Goal: Task Accomplishment & Management: Manage account settings

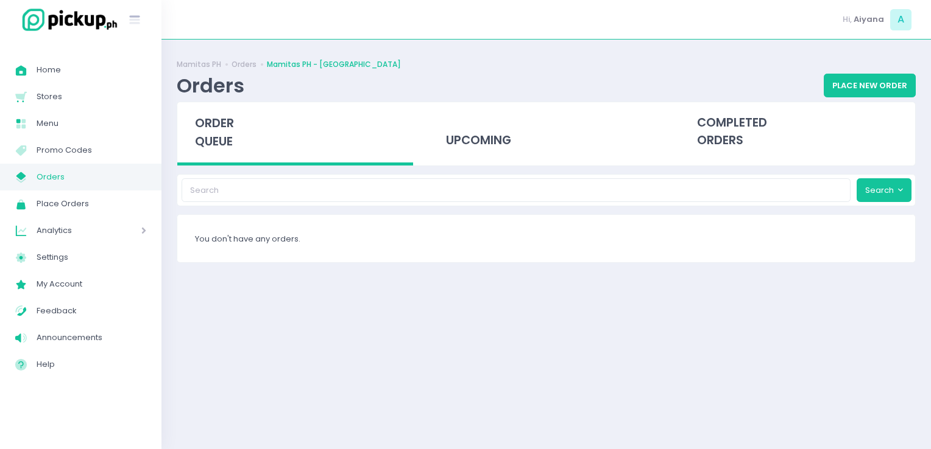
click at [44, 167] on link "My Store Created with Sketch. Orders" at bounding box center [80, 177] width 161 height 27
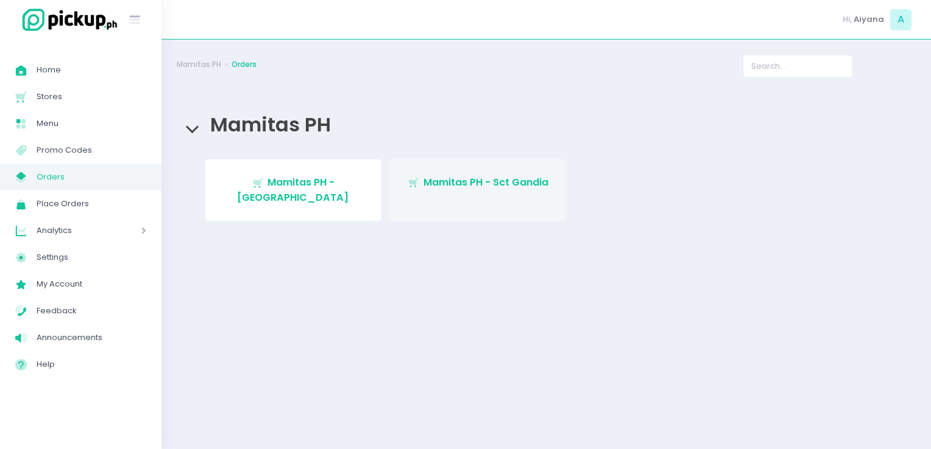
click at [487, 168] on link "Stockholm-icons / Shopping / Cart1 Created with Sketch. Mamitas PH - Sct Gandia" at bounding box center [477, 191] width 177 height 62
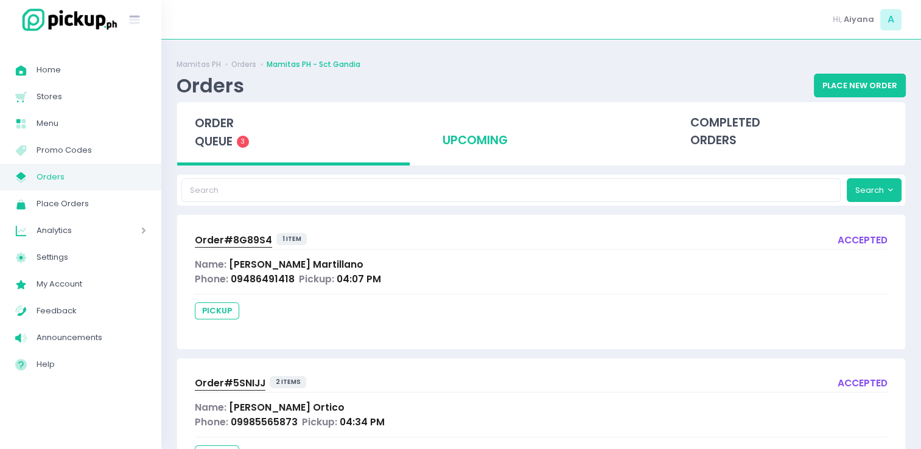
click at [474, 133] on div "upcoming" at bounding box center [541, 132] width 233 height 60
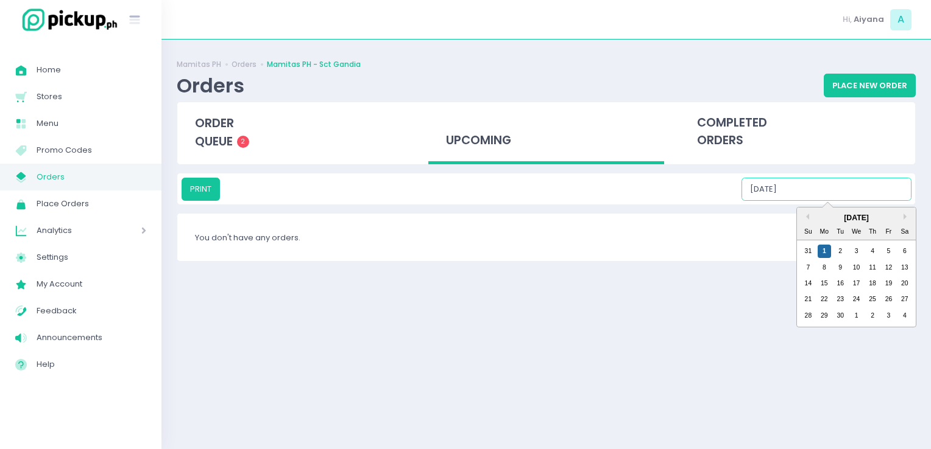
click at [874, 184] on input "[DATE]" at bounding box center [826, 189] width 170 height 23
click at [840, 253] on div "2" at bounding box center [839, 251] width 13 height 13
drag, startPoint x: 826, startPoint y: 183, endPoint x: 854, endPoint y: 252, distance: 74.3
click at [854, 201] on div "PRINT [DATE] Previous Month Next Month [DATE] Su Mo Tu We Th Fr Sa 31 1 2 3 4 5…" at bounding box center [546, 189] width 730 height 23
click at [854, 252] on div "3" at bounding box center [856, 251] width 13 height 13
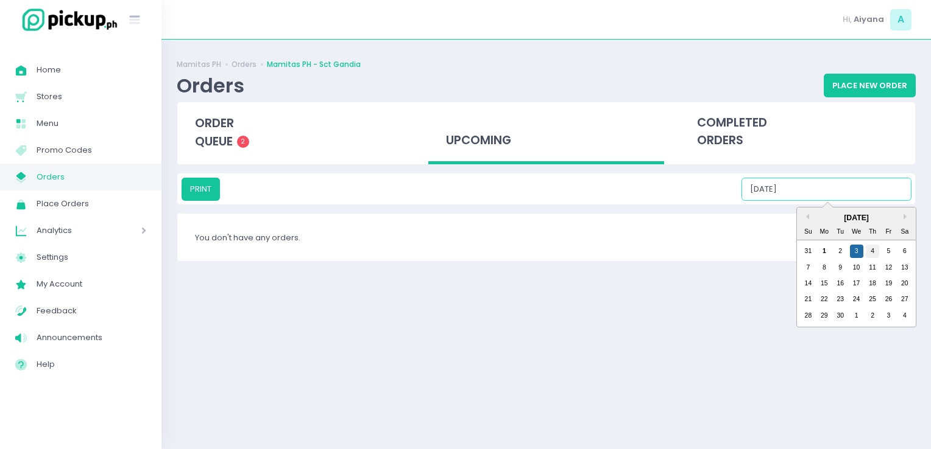
drag, startPoint x: 864, startPoint y: 193, endPoint x: 874, endPoint y: 244, distance: 52.1
click at [874, 201] on div "PRINT [DATE] Previous Month Next Month [DATE] Su Mo Tu We Th Fr Sa 31 1 2 3 4 5…" at bounding box center [546, 189] width 730 height 23
click at [874, 245] on div "4" at bounding box center [871, 251] width 13 height 13
drag, startPoint x: 882, startPoint y: 190, endPoint x: 890, endPoint y: 253, distance: 63.1
click at [890, 201] on div "PRINT [DATE] Previous Month Next Month [DATE] Su Mo Tu We Th Fr Sa 31 1 2 3 4 5…" at bounding box center [546, 189] width 730 height 23
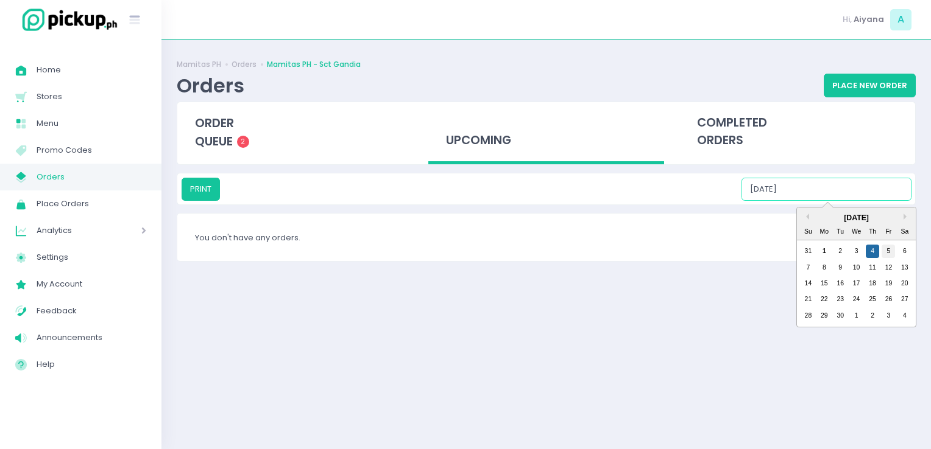
click at [890, 253] on div "5" at bounding box center [887, 251] width 13 height 13
type input "[DATE]"
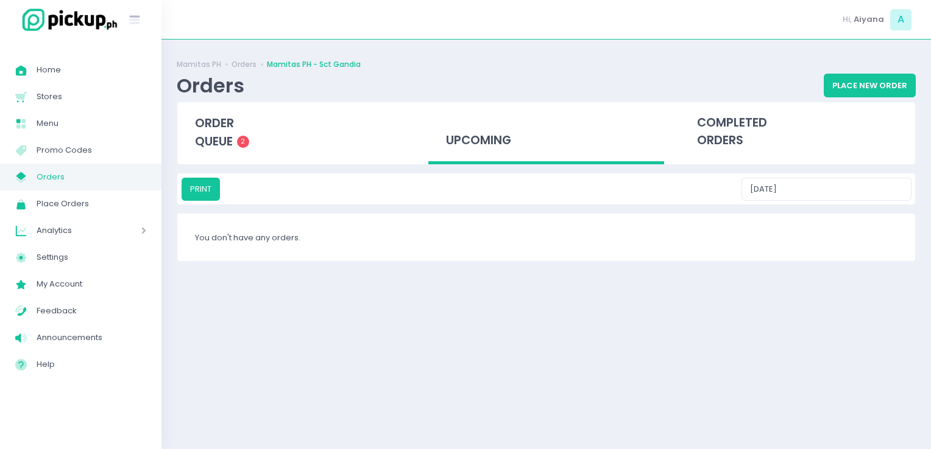
click at [138, 169] on span "Orders" at bounding box center [92, 177] width 110 height 16
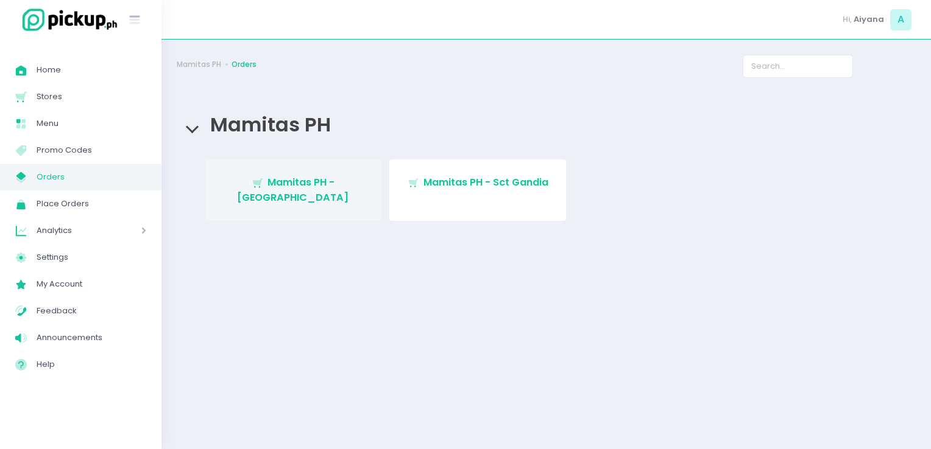
click at [270, 186] on span "Mamitas PH - [GEOGRAPHIC_DATA]" at bounding box center [293, 189] width 112 height 29
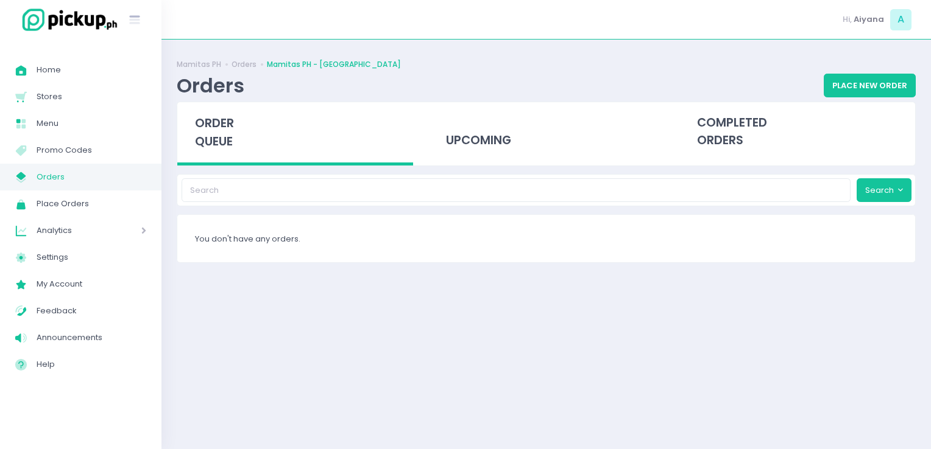
click at [124, 176] on span "Orders" at bounding box center [92, 177] width 110 height 16
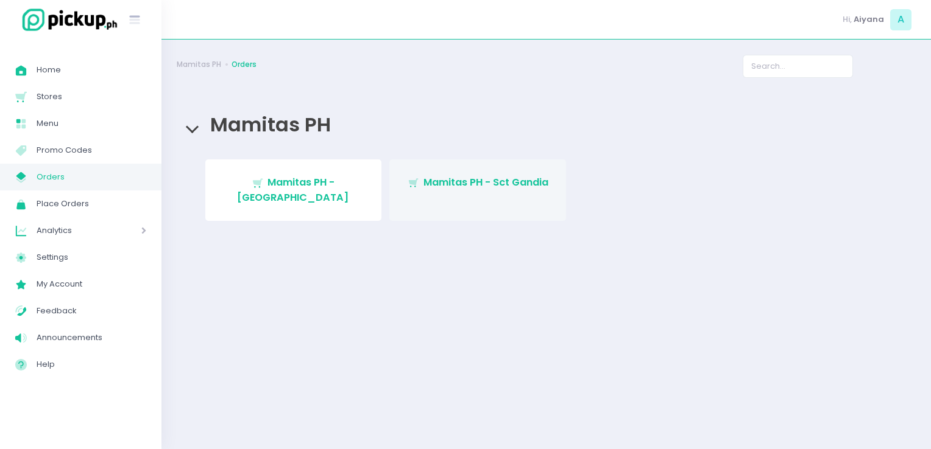
click at [459, 183] on span "Mamitas PH - Sct Gandia" at bounding box center [485, 182] width 125 height 14
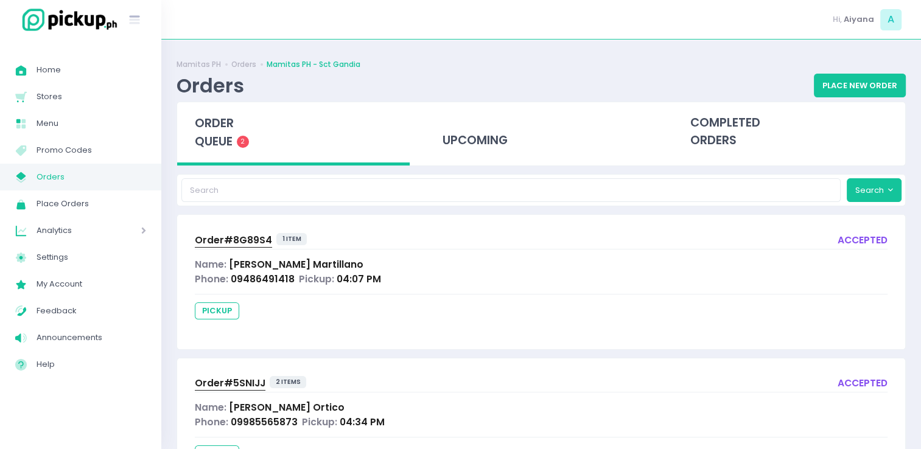
scroll to position [65, 0]
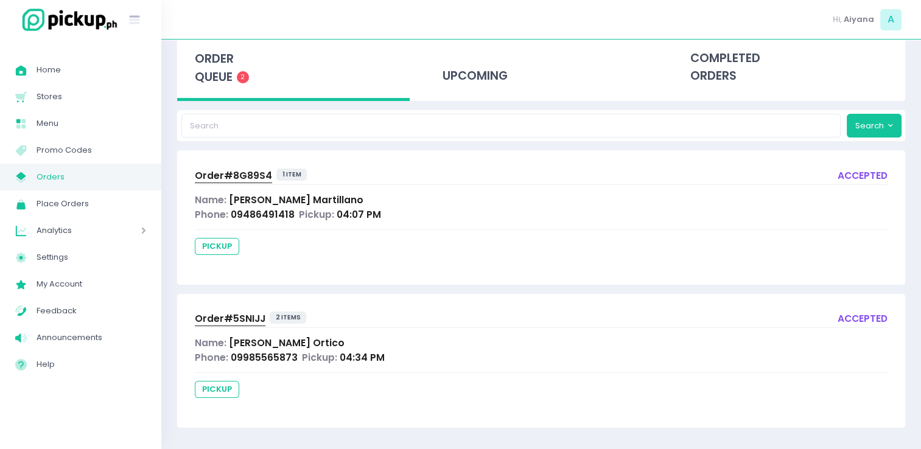
click at [261, 343] on span "[PERSON_NAME]" at bounding box center [287, 343] width 116 height 13
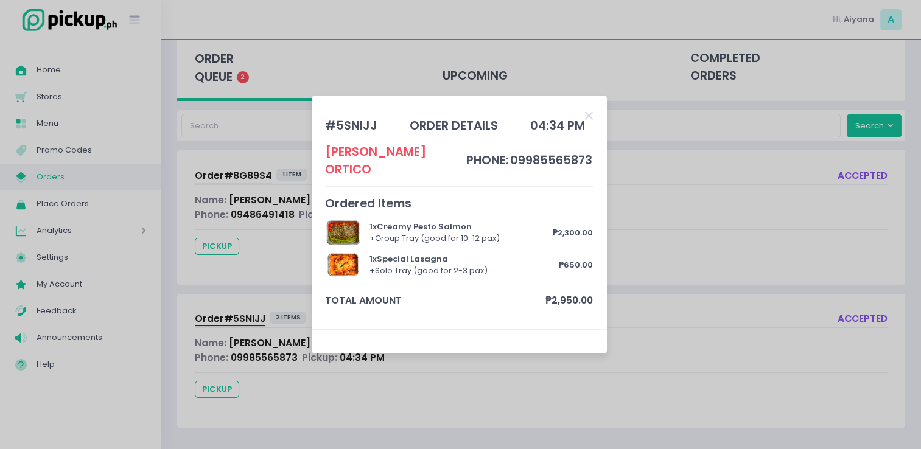
click at [272, 262] on div "# 5SNIJJ order details 04:34 PM [PERSON_NAME] phone: 09985565873 Ordered Items …" at bounding box center [460, 224] width 921 height 449
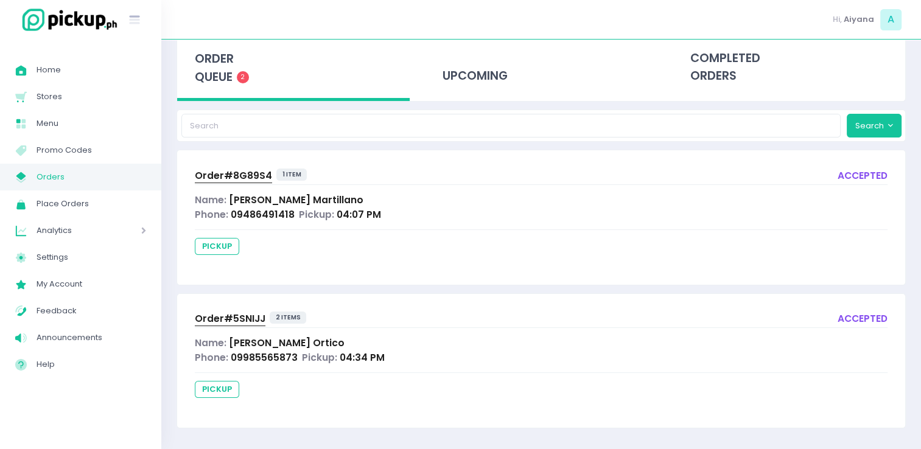
click at [241, 208] on span "09486491418" at bounding box center [263, 214] width 64 height 13
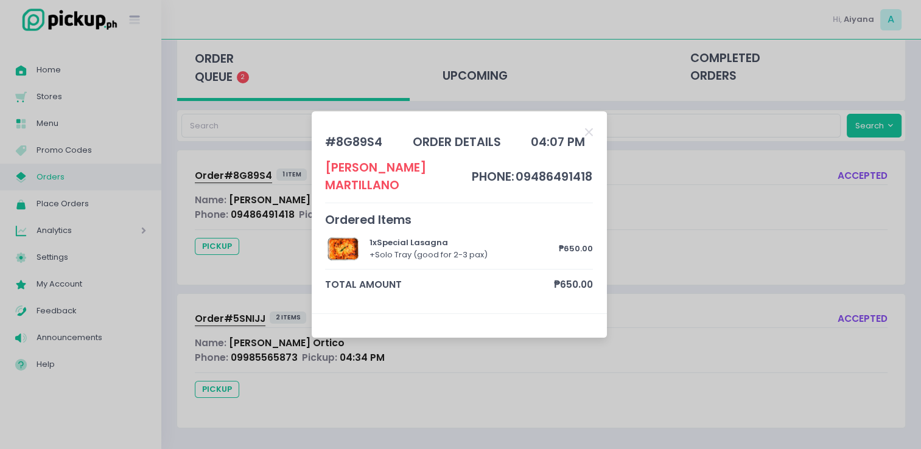
click at [266, 339] on div "# 8G89S4 order details 04:07 PM [PERSON_NAME] phone: 09486491418 Ordered Items …" at bounding box center [460, 224] width 921 height 449
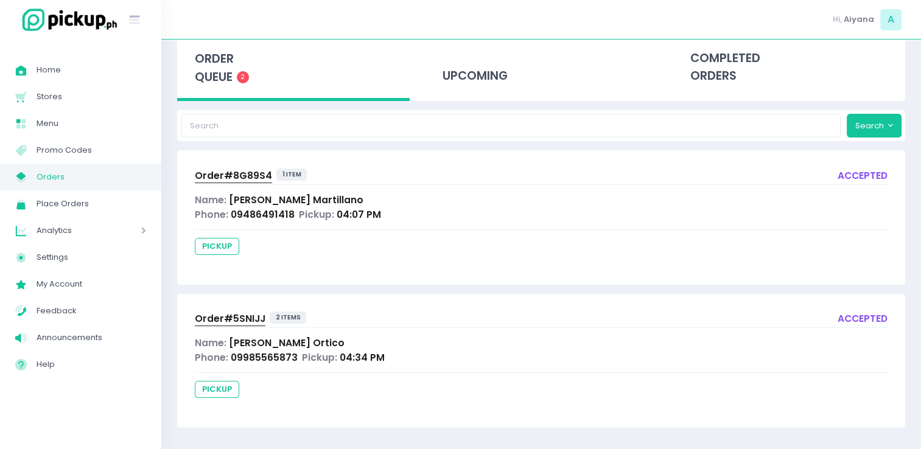
click at [254, 323] on span "Order# 5SNIJJ" at bounding box center [230, 318] width 71 height 13
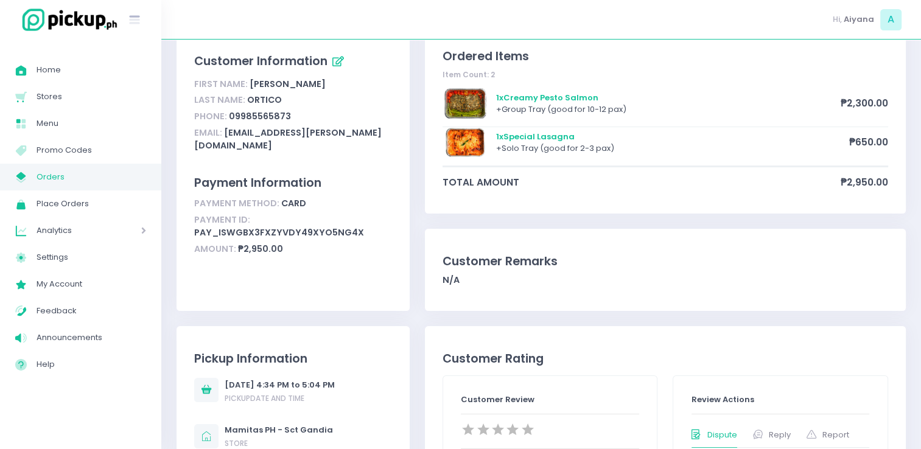
scroll to position [80, 0]
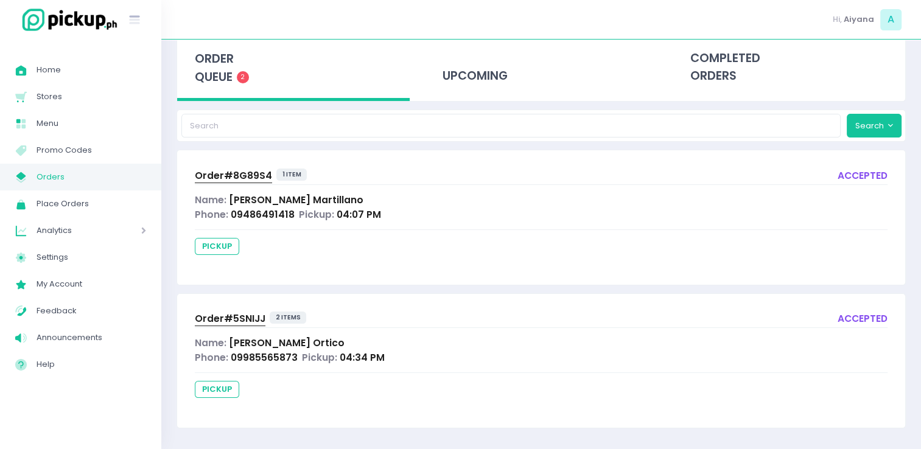
scroll to position [51, 0]
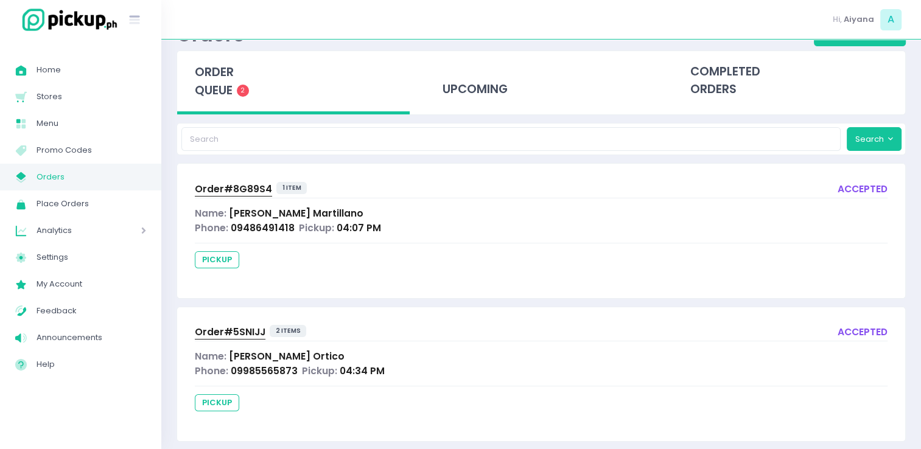
click at [234, 186] on span "Order# 8G89S4" at bounding box center [233, 189] width 77 height 13
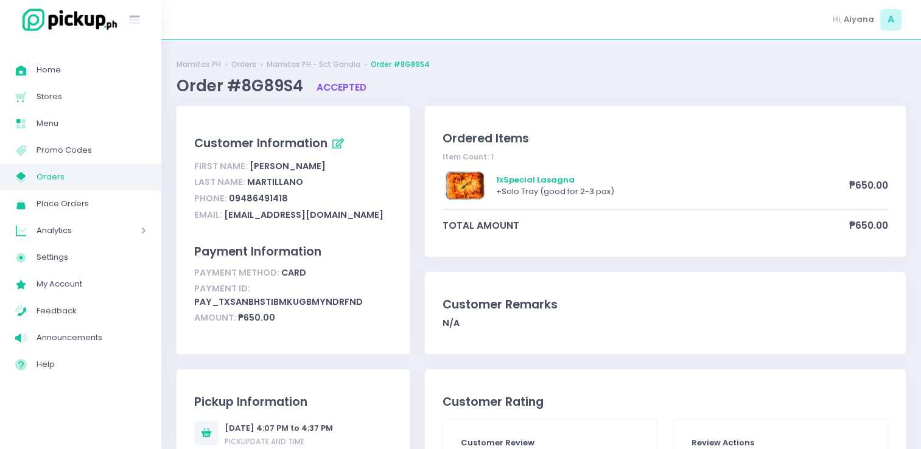
click at [63, 179] on span "Orders" at bounding box center [92, 177] width 110 height 16
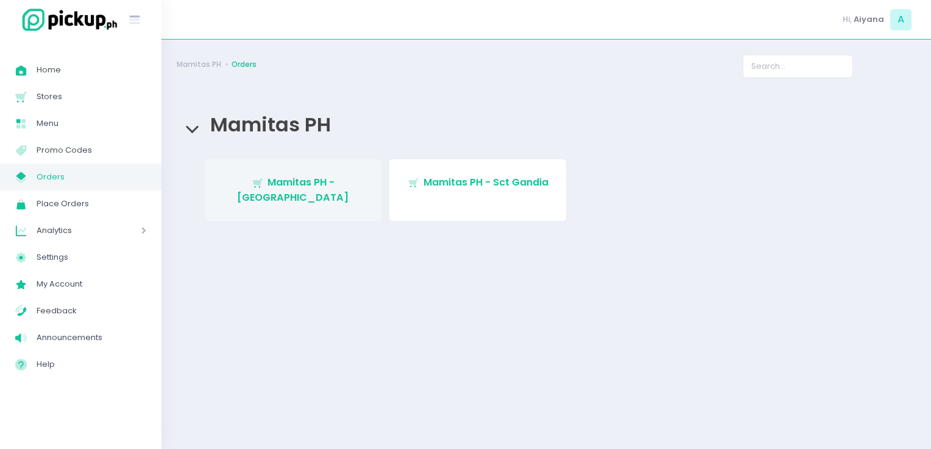
click at [287, 186] on span "Mamitas PH - [GEOGRAPHIC_DATA]" at bounding box center [293, 189] width 112 height 29
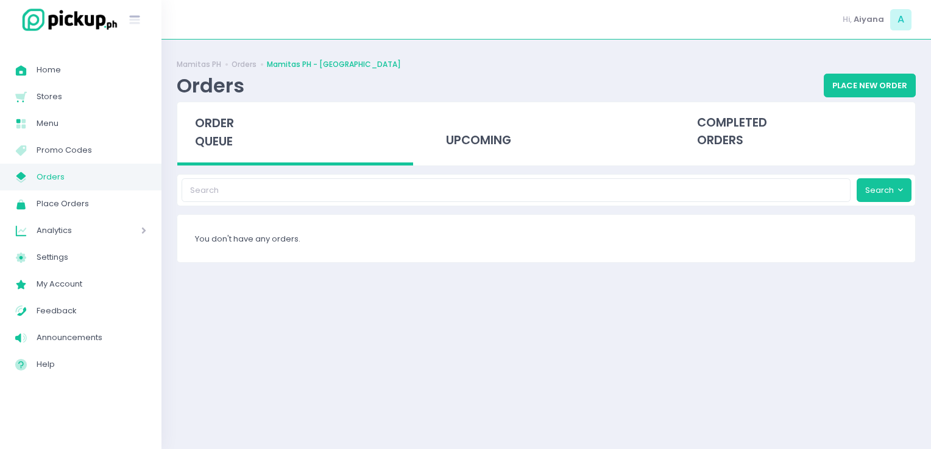
click at [55, 182] on span "Orders" at bounding box center [92, 177] width 110 height 16
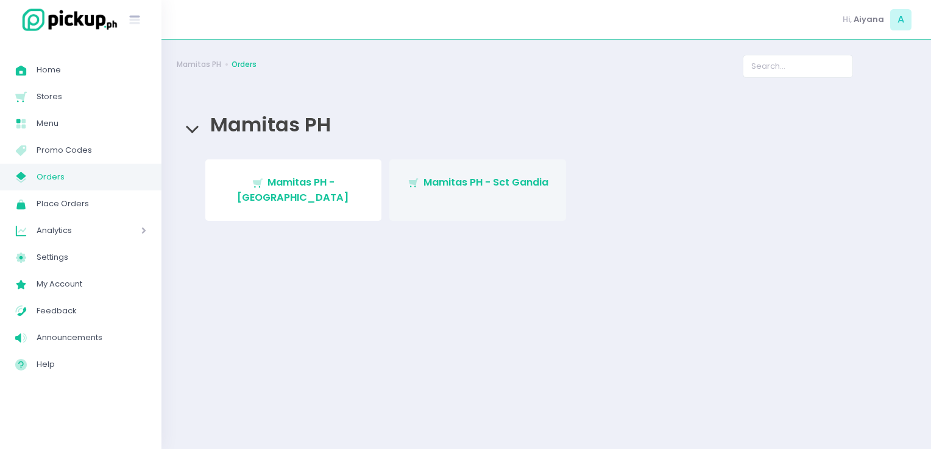
click at [541, 189] on span "Mamitas PH - Sct Gandia" at bounding box center [485, 182] width 125 height 14
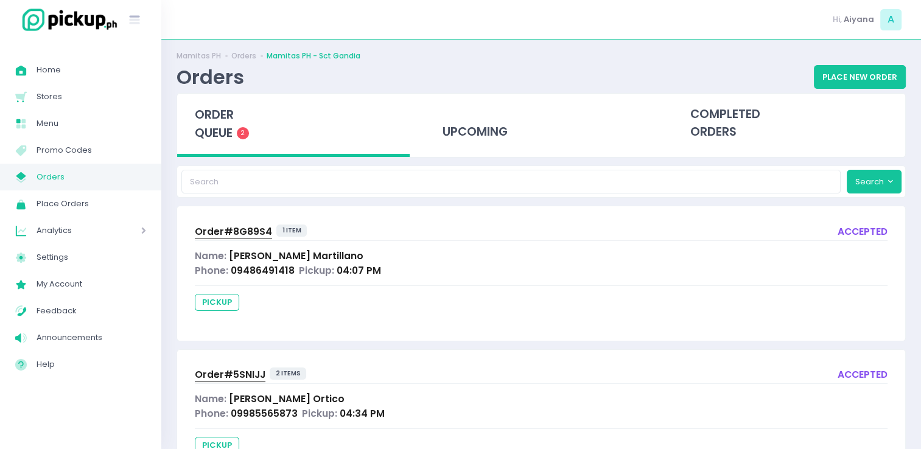
scroll to position [7, 0]
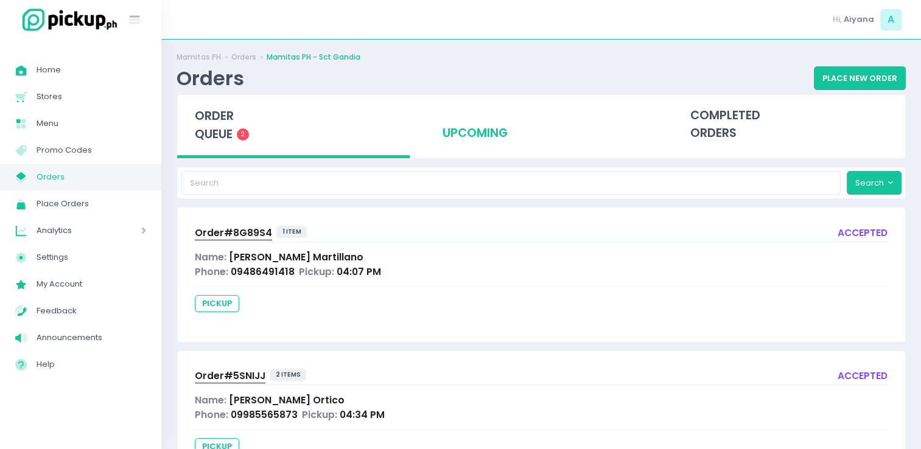
click at [488, 119] on div "upcoming" at bounding box center [541, 125] width 233 height 60
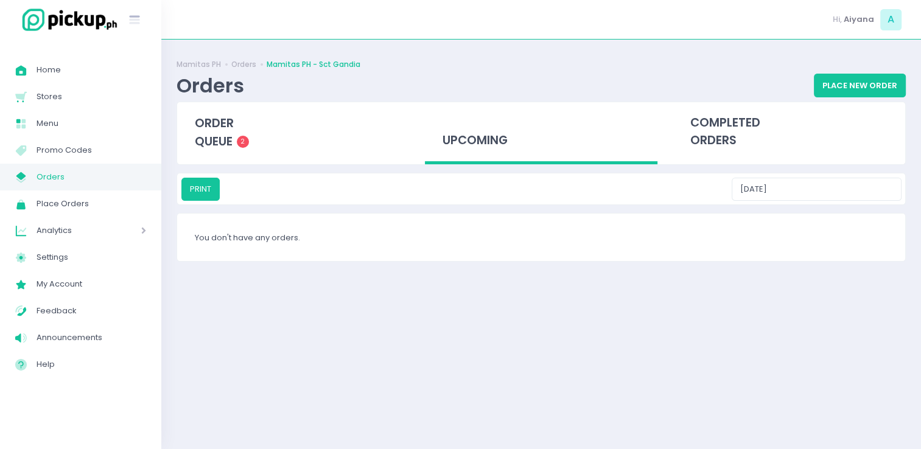
scroll to position [0, 0]
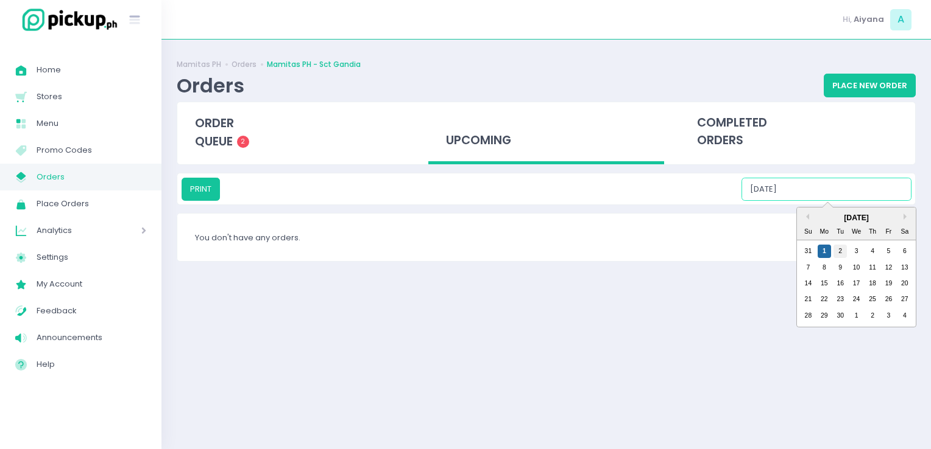
drag, startPoint x: 872, startPoint y: 194, endPoint x: 837, endPoint y: 250, distance: 66.7
click at [837, 201] on div "PRINT [DATE] Previous Month Next Month [DATE] Su Mo Tu We Th Fr Sa 31 1 2 3 4 5…" at bounding box center [546, 189] width 730 height 23
click at [837, 250] on div "2" at bounding box center [839, 251] width 13 height 13
click at [843, 192] on input "[DATE]" at bounding box center [826, 189] width 170 height 23
click at [853, 250] on div "3" at bounding box center [856, 251] width 13 height 13
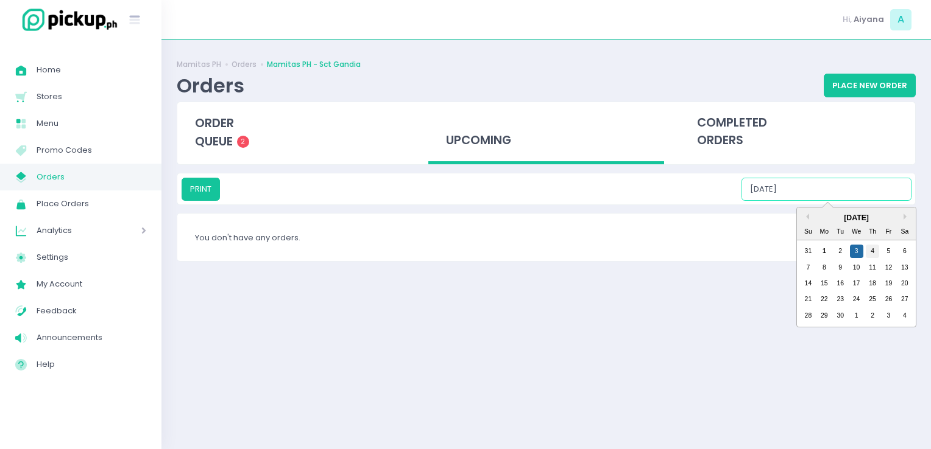
drag, startPoint x: 894, startPoint y: 191, endPoint x: 876, endPoint y: 247, distance: 58.7
click at [876, 201] on div "PRINT [DATE] Previous Month Next Month [DATE] Su Mo Tu We Th Fr Sa 31 1 2 3 4 5…" at bounding box center [546, 189] width 730 height 23
click at [876, 247] on div "4" at bounding box center [871, 251] width 13 height 13
drag, startPoint x: 866, startPoint y: 191, endPoint x: 882, endPoint y: 247, distance: 57.6
click at [882, 201] on div "PRINT [DATE] Previous Month Next Month [DATE] Su Mo Tu We Th Fr Sa 31 1 2 3 4 5…" at bounding box center [546, 189] width 730 height 23
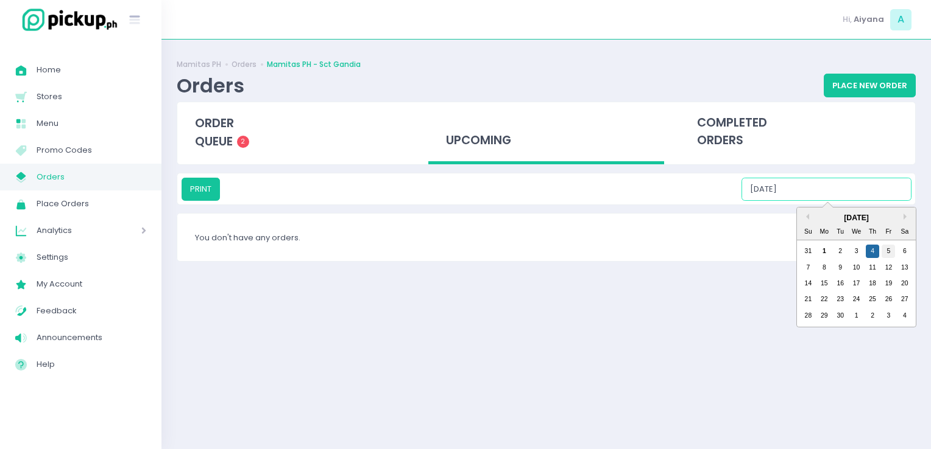
click at [882, 247] on div "5" at bounding box center [887, 251] width 13 height 13
drag, startPoint x: 868, startPoint y: 184, endPoint x: 897, endPoint y: 247, distance: 69.8
click at [897, 201] on div "PRINT [DATE] Previous Month Next Month [DATE] Su Mo Tu We Th Fr Sa 31 1 2 3 4 5…" at bounding box center [546, 189] width 730 height 23
click at [898, 247] on div "6" at bounding box center [904, 251] width 13 height 13
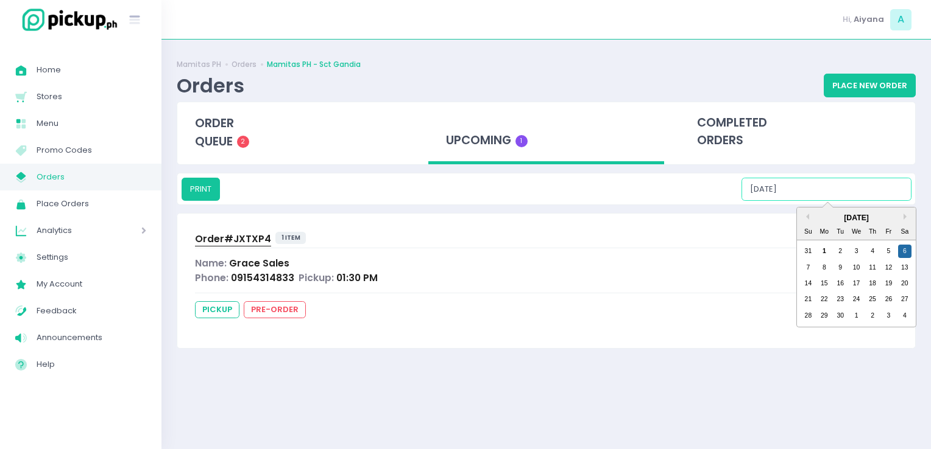
click at [897, 189] on input "[DATE]" at bounding box center [826, 189] width 170 height 23
click at [812, 268] on div "7" at bounding box center [807, 267] width 13 height 13
type input "[DATE]"
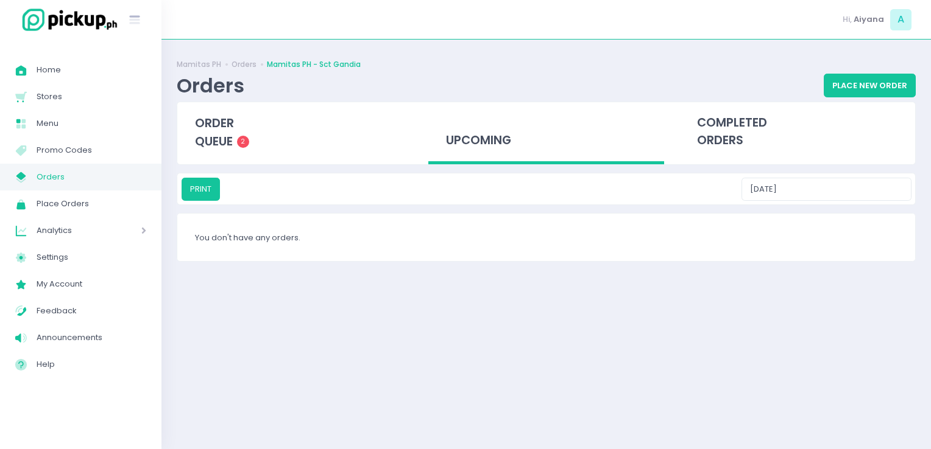
click at [129, 176] on span "Orders" at bounding box center [92, 177] width 110 height 16
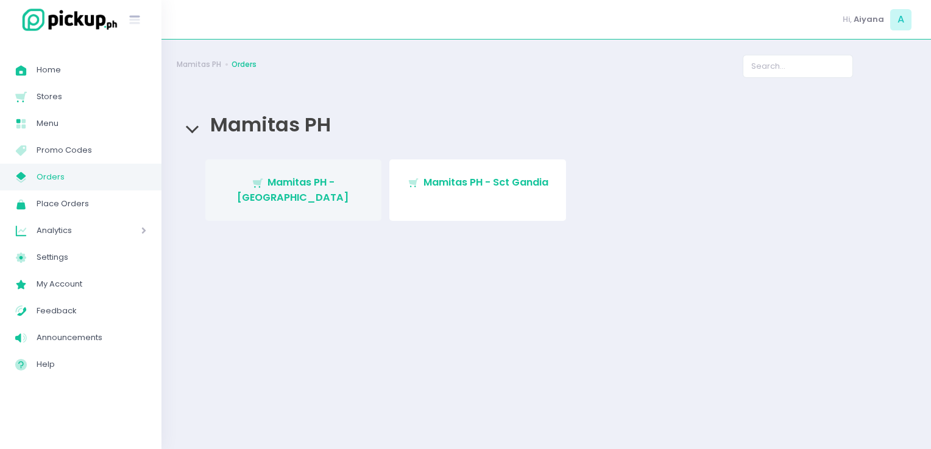
click at [271, 184] on span "Mamitas PH - [GEOGRAPHIC_DATA]" at bounding box center [293, 189] width 112 height 29
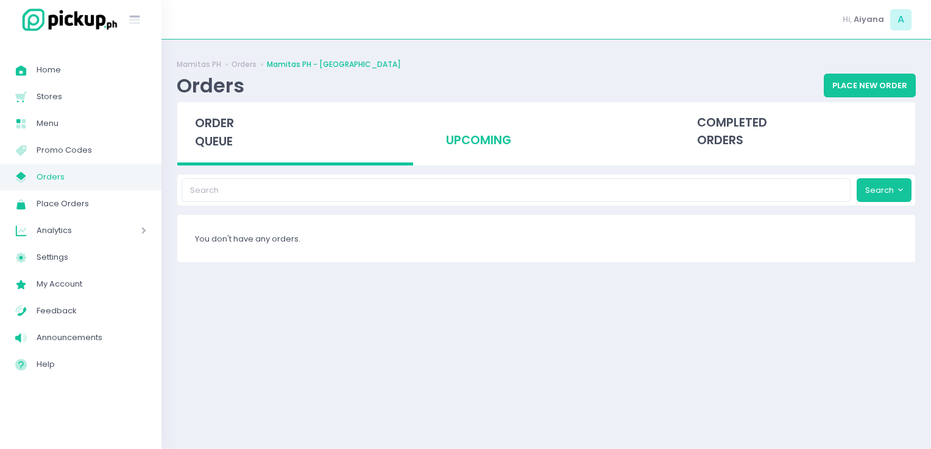
click at [498, 145] on div "upcoming" at bounding box center [546, 132] width 236 height 60
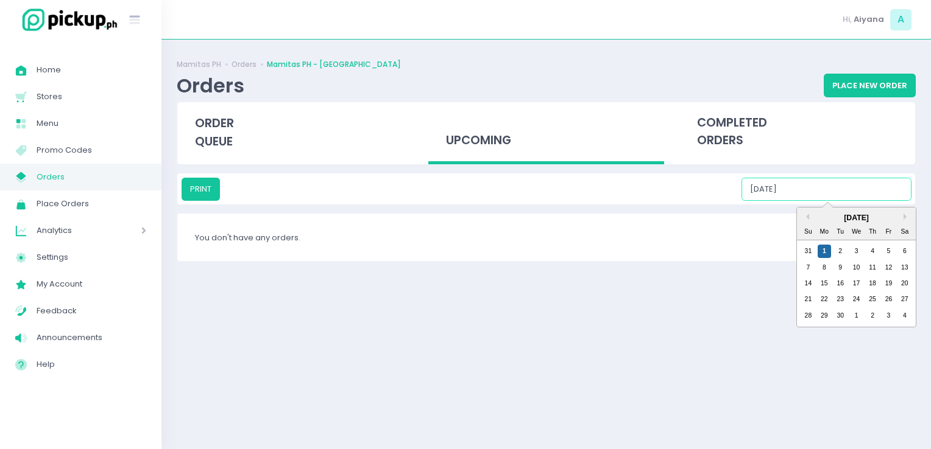
click at [822, 190] on input "[DATE]" at bounding box center [826, 189] width 170 height 23
click at [840, 247] on div "2" at bounding box center [839, 251] width 13 height 13
click at [859, 199] on input "[DATE]" at bounding box center [826, 189] width 170 height 23
click at [857, 248] on div "3" at bounding box center [856, 251] width 13 height 13
click at [858, 199] on input "[DATE]" at bounding box center [826, 189] width 170 height 23
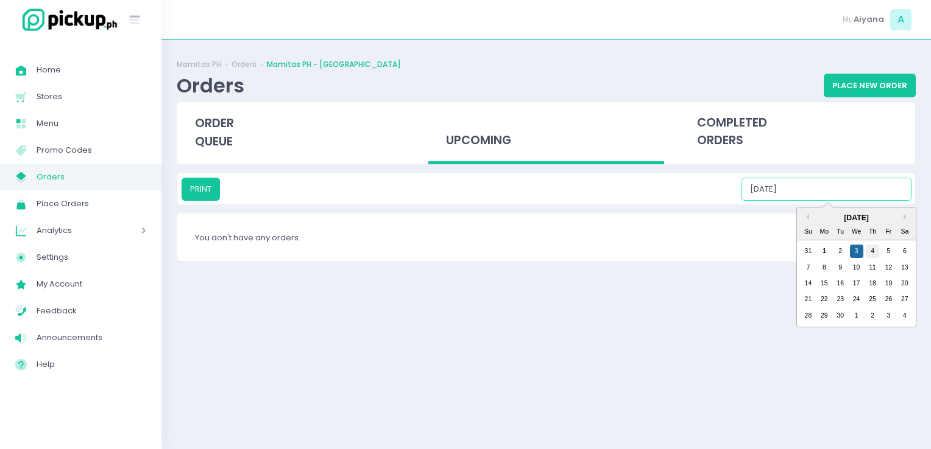
click at [876, 245] on div "4" at bounding box center [871, 251] width 13 height 13
drag, startPoint x: 876, startPoint y: 192, endPoint x: 888, endPoint y: 252, distance: 60.8
click at [888, 201] on div "PRINT [DATE] Previous Month Next Month [DATE] Su Mo Tu We Th Fr Sa 31 1 2 3 4 5…" at bounding box center [546, 189] width 730 height 23
click at [888, 252] on div "5" at bounding box center [887, 251] width 13 height 13
drag, startPoint x: 887, startPoint y: 197, endPoint x: 902, endPoint y: 253, distance: 58.6
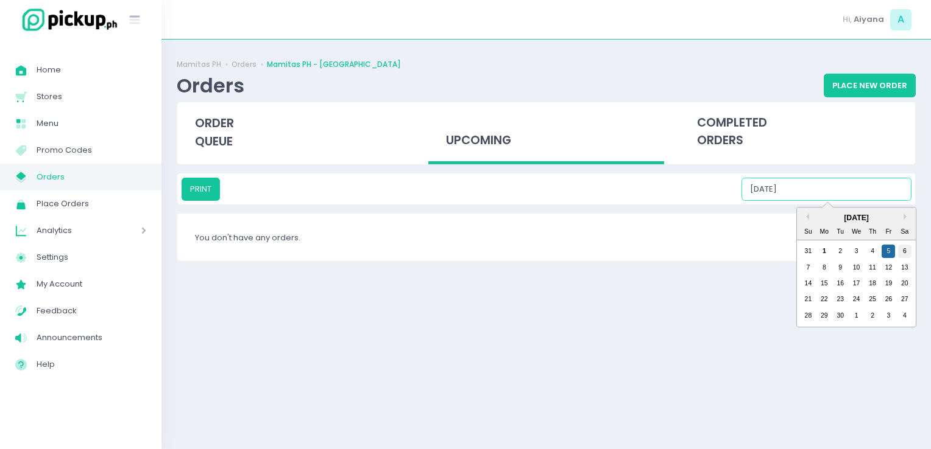
click at [902, 201] on div "PRINT [DATE] Previous Month Next Month [DATE] Su Mo Tu We Th Fr Sa 31 1 2 3 4 5…" at bounding box center [546, 189] width 730 height 23
click at [902, 253] on div "6" at bounding box center [904, 251] width 13 height 13
drag, startPoint x: 877, startPoint y: 197, endPoint x: 805, endPoint y: 272, distance: 103.8
click at [805, 201] on div "PRINT [DATE] Previous Month Next Month [DATE] Su Mo Tu We Th Fr Sa 31 1 2 3 4 5…" at bounding box center [546, 189] width 730 height 23
click at [805, 272] on div "7" at bounding box center [807, 267] width 13 height 13
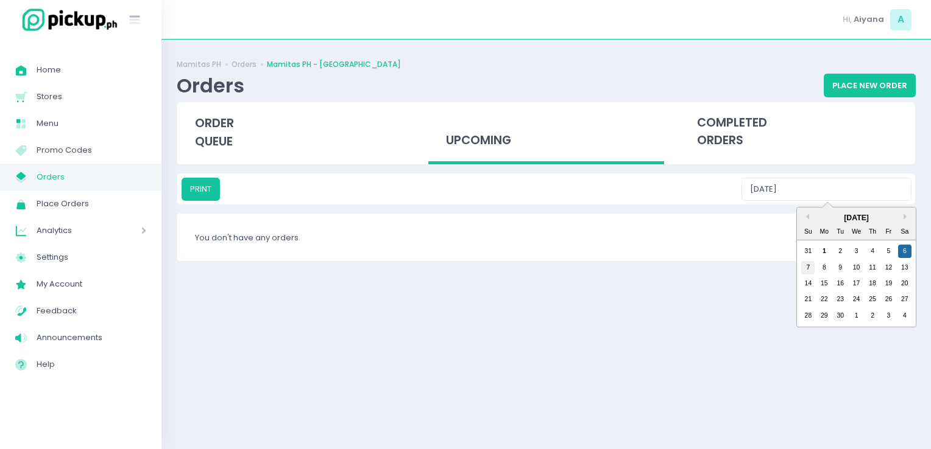
type input "[DATE]"
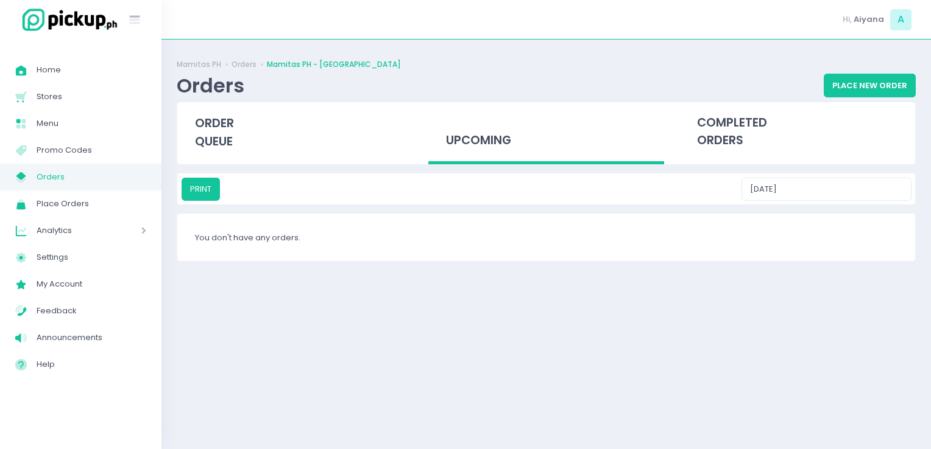
click at [112, 179] on span "Orders" at bounding box center [92, 177] width 110 height 16
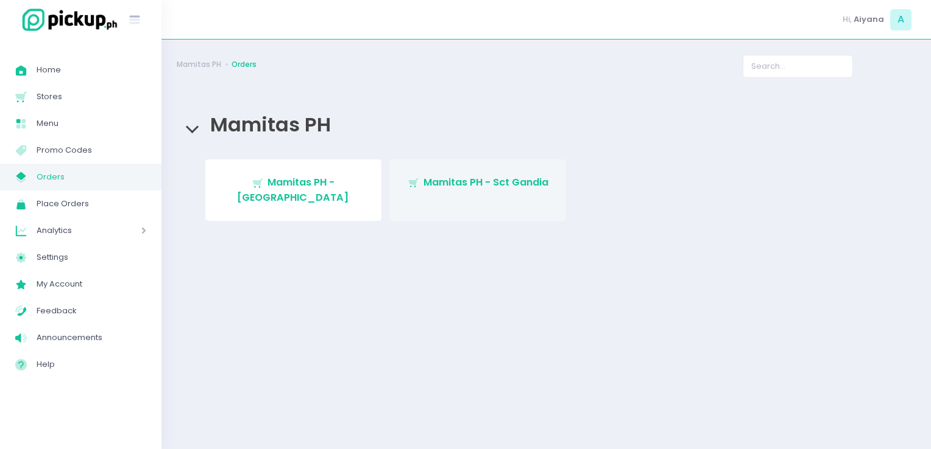
click at [449, 184] on span "Mamitas PH - Sct Gandia" at bounding box center [485, 182] width 125 height 14
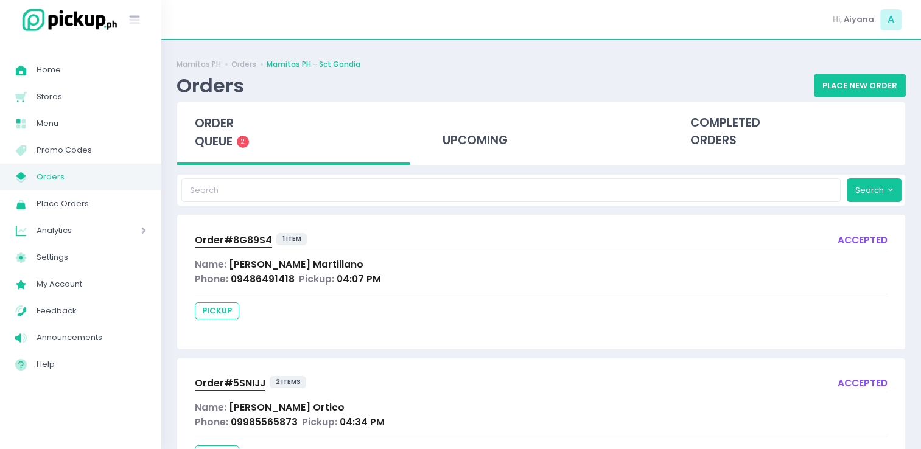
click at [134, 171] on span "Orders" at bounding box center [92, 177] width 110 height 16
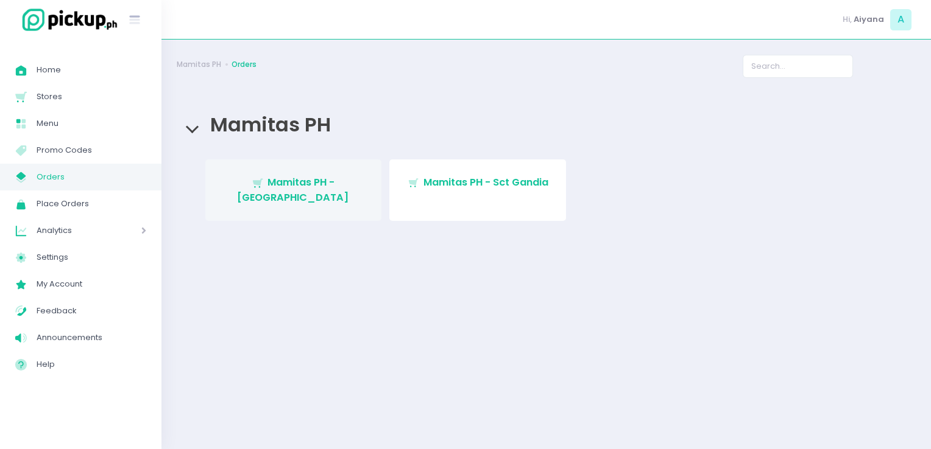
click at [315, 192] on link "Stockholm-icons / Shopping / Cart1 Created with Sketch. Mamitas PH - [GEOGRAPHI…" at bounding box center [293, 191] width 177 height 62
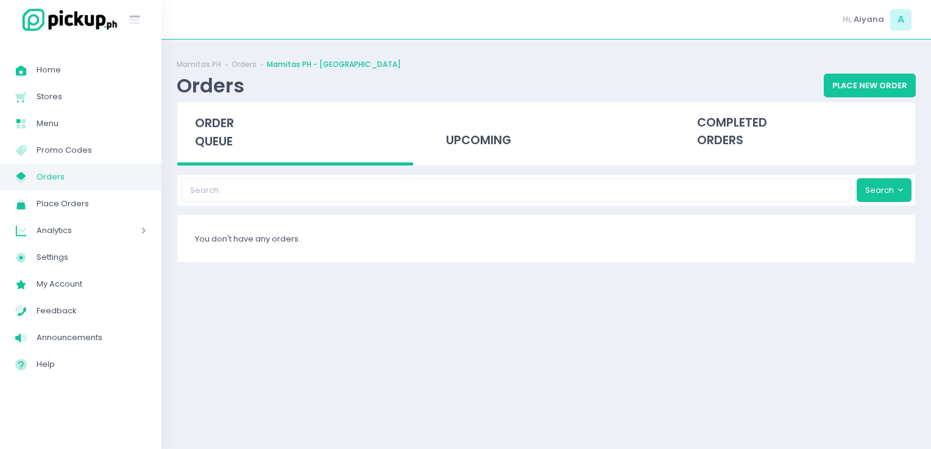
click at [142, 181] on span "Orders" at bounding box center [92, 177] width 110 height 16
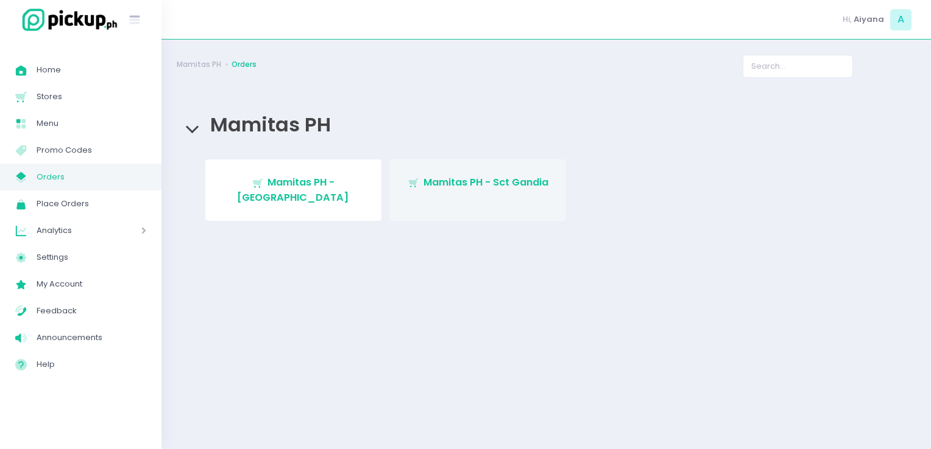
click at [420, 179] on span "Stockholm-icons / Shopping / Cart1 Created with Sketch. Mamitas PH - Sct Gandia" at bounding box center [477, 182] width 141 height 14
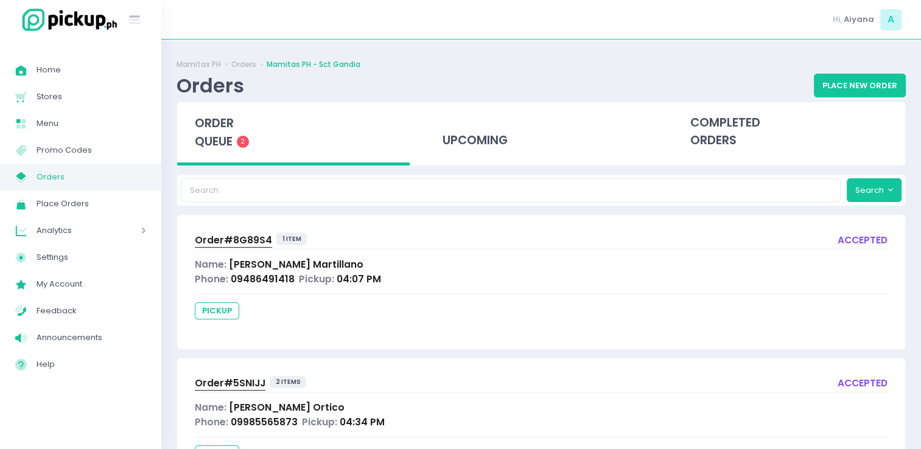
click at [66, 184] on span "Orders" at bounding box center [92, 177] width 110 height 16
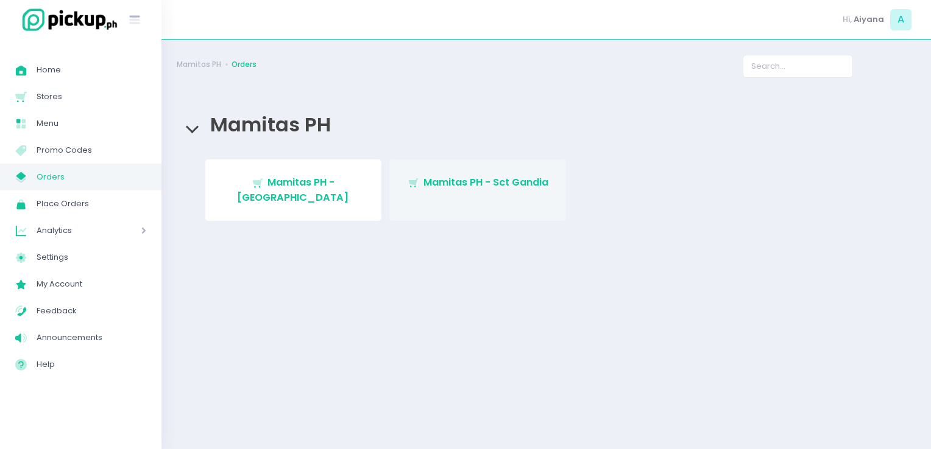
click at [453, 174] on link "Stockholm-icons / Shopping / Cart1 Created with Sketch. Mamitas PH - Sct Gandia" at bounding box center [477, 191] width 177 height 62
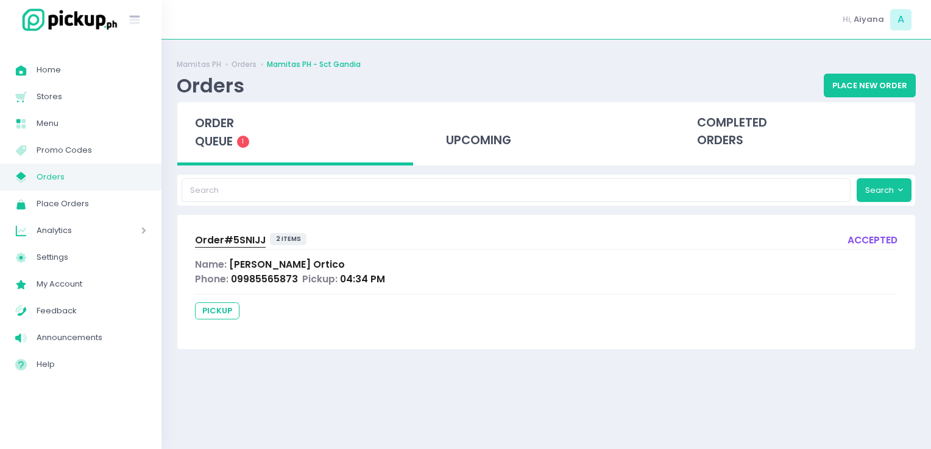
click at [147, 176] on link "My Store Created with Sketch. Orders" at bounding box center [80, 177] width 161 height 27
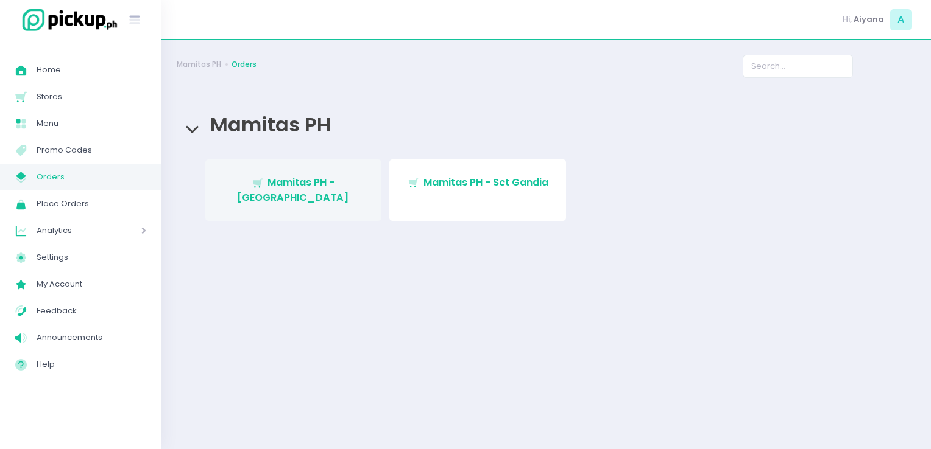
click at [329, 191] on link "Stockholm-icons / Shopping / Cart1 Created with Sketch. Mamitas PH - [GEOGRAPHI…" at bounding box center [293, 191] width 177 height 62
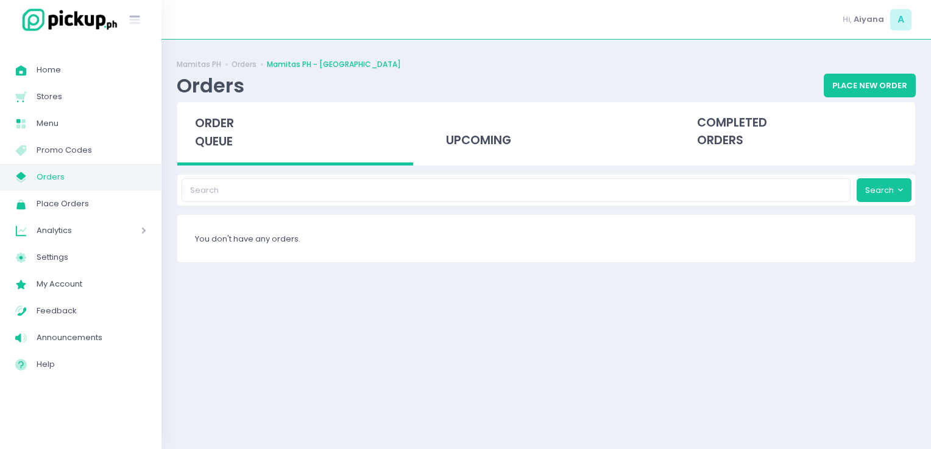
click at [120, 182] on span "Orders" at bounding box center [92, 177] width 110 height 16
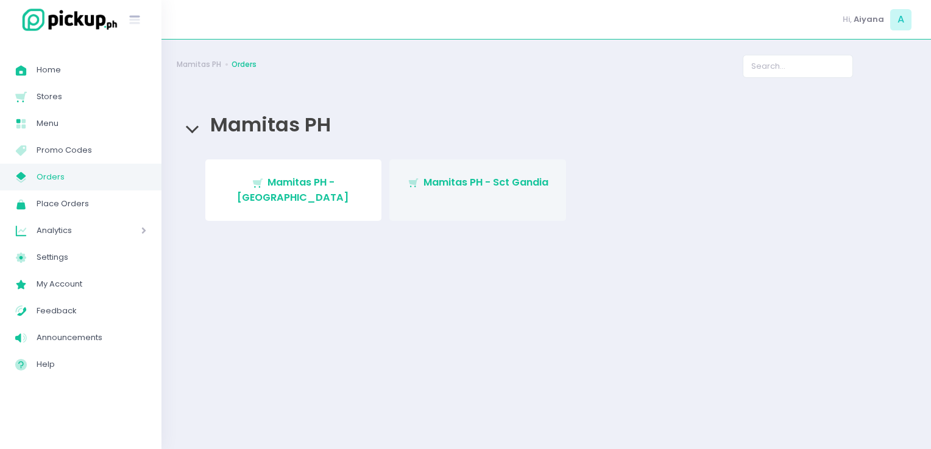
click at [470, 198] on link "Stockholm-icons / Shopping / Cart1 Created with Sketch. Mamitas PH - Sct Gandia" at bounding box center [477, 191] width 177 height 62
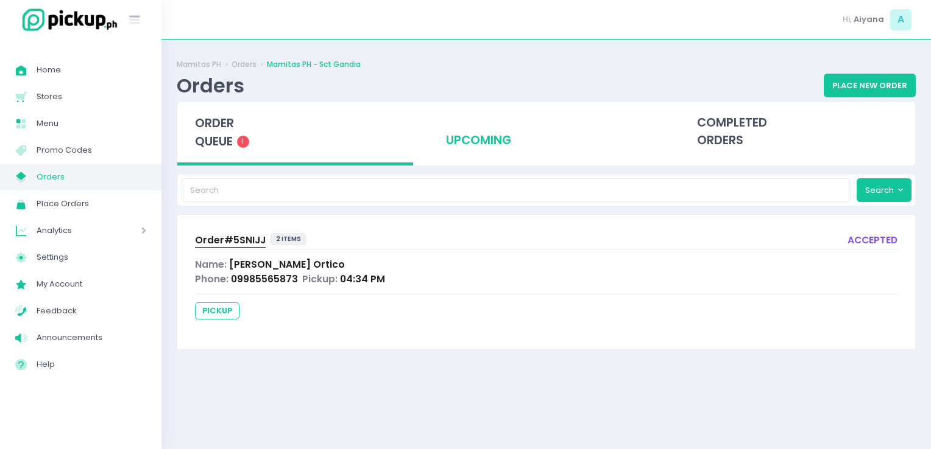
click at [451, 130] on div "upcoming" at bounding box center [546, 132] width 236 height 60
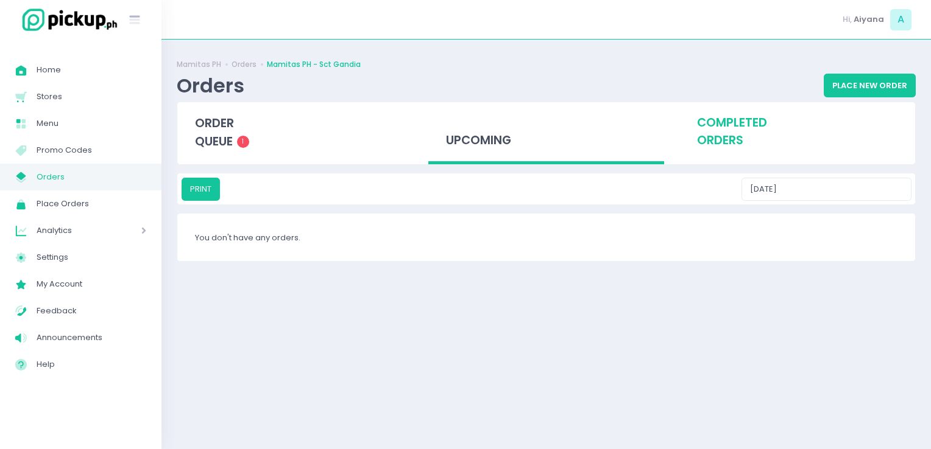
click at [733, 119] on div "completed orders" at bounding box center [797, 132] width 236 height 60
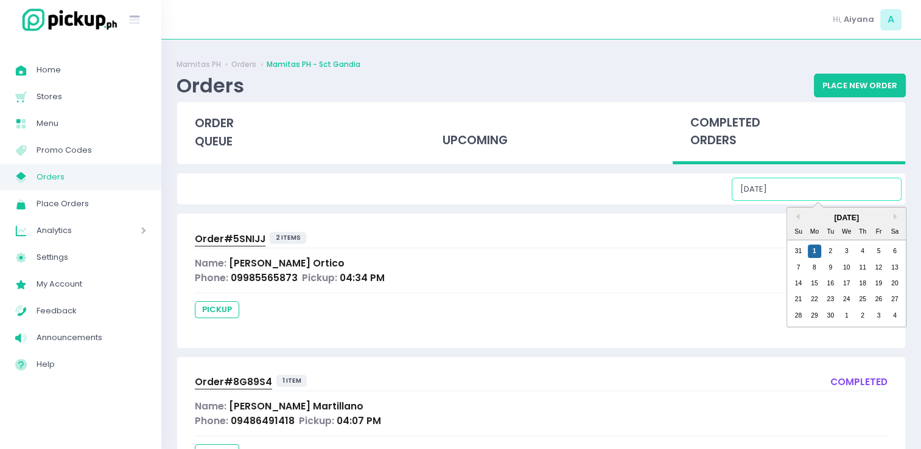
click at [792, 191] on input "[DATE]" at bounding box center [817, 189] width 170 height 23
click at [798, 245] on div "31" at bounding box center [798, 251] width 13 height 13
type input "[DATE]"
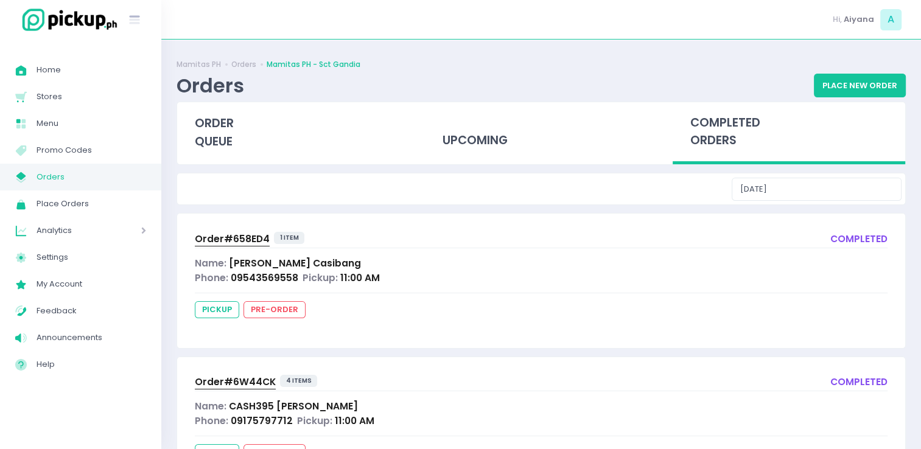
click at [484, 267] on div "Name: [PERSON_NAME]" at bounding box center [541, 263] width 693 height 14
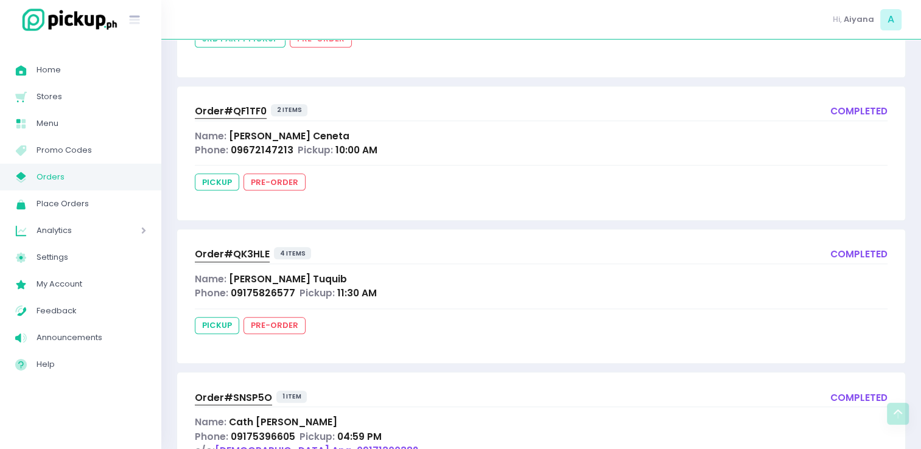
scroll to position [1169, 0]
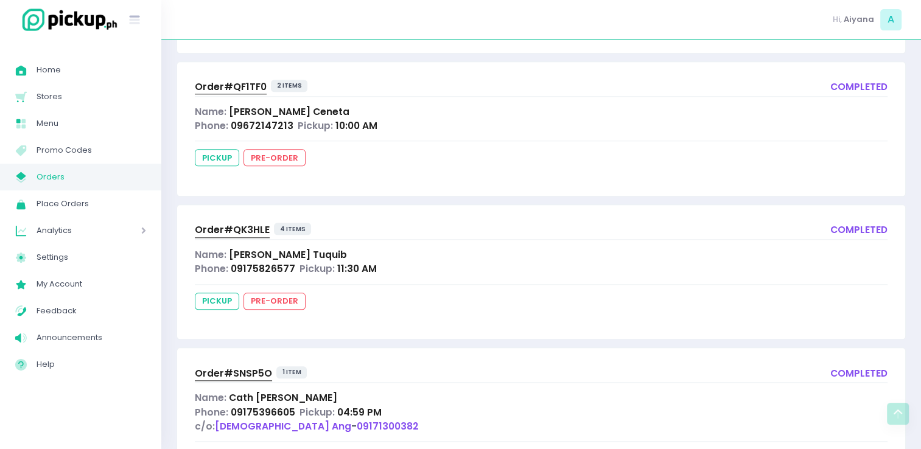
click at [217, 226] on span "Order# QK3HLE" at bounding box center [232, 229] width 75 height 13
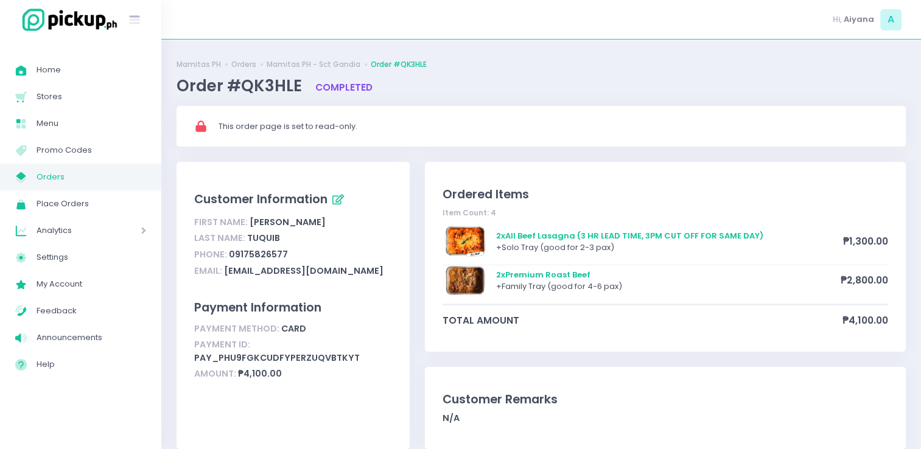
click at [136, 176] on span "Orders" at bounding box center [92, 177] width 110 height 16
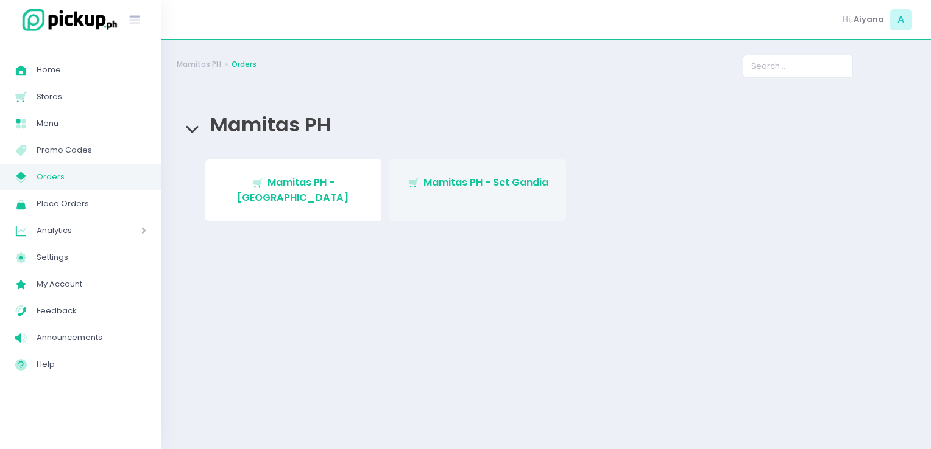
click at [453, 194] on link "Stockholm-icons / Shopping / Cart1 Created with Sketch. Mamitas PH - Sct Gandia" at bounding box center [477, 191] width 177 height 62
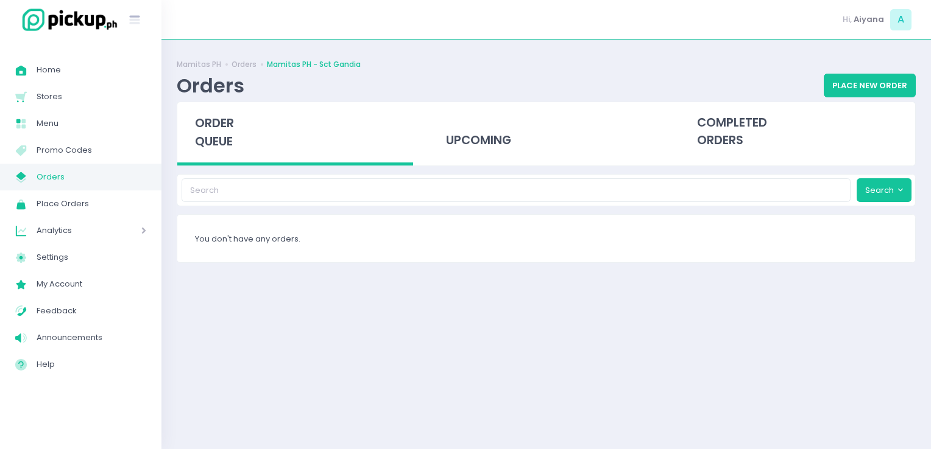
click at [141, 181] on span "Orders" at bounding box center [92, 177] width 110 height 16
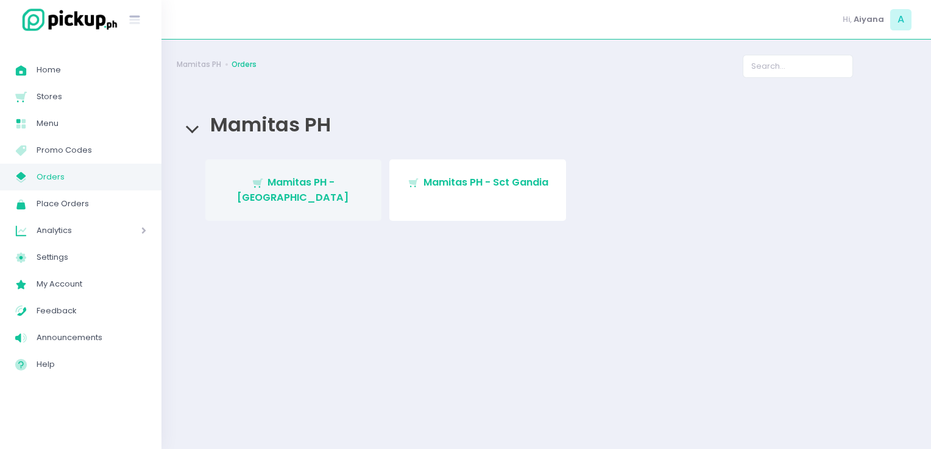
click at [308, 179] on span "Mamitas PH - [GEOGRAPHIC_DATA]" at bounding box center [293, 189] width 112 height 29
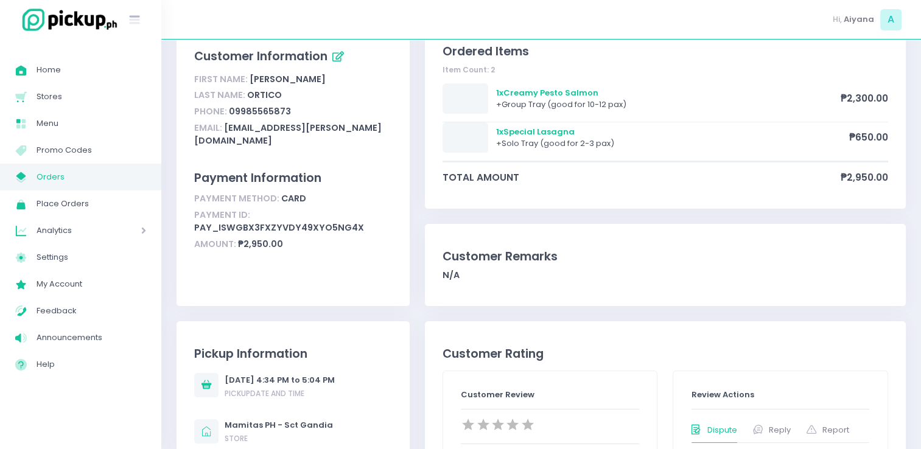
scroll to position [62, 0]
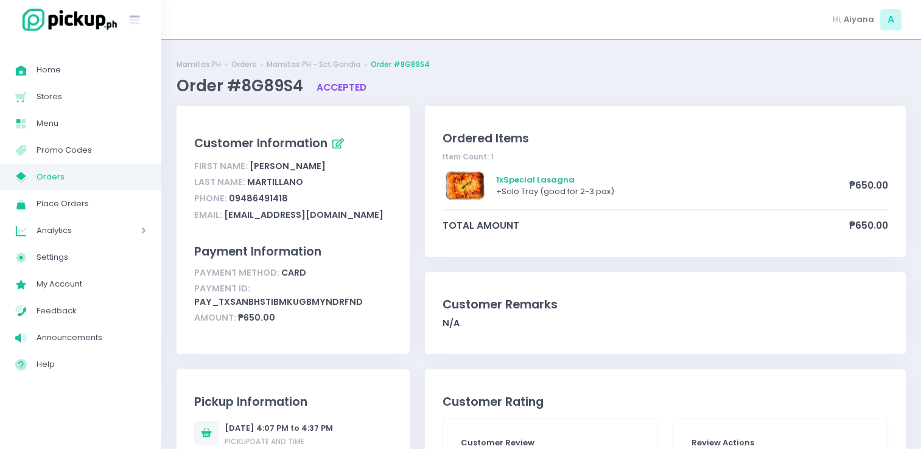
click at [76, 179] on span "Orders" at bounding box center [92, 177] width 110 height 16
